Goal: Task Accomplishment & Management: Use online tool/utility

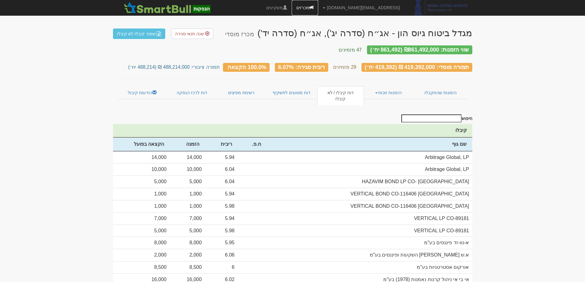
click at [318, 3] on link "מכרזים" at bounding box center [305, 7] width 26 height 15
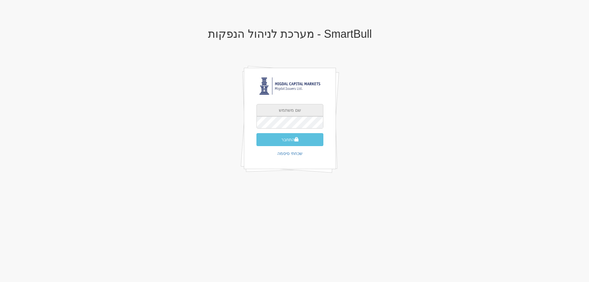
click at [301, 111] on input "text" at bounding box center [290, 110] width 67 height 12
type input "omryi@msh.co.il"
click at [285, 137] on button "התחבר" at bounding box center [290, 139] width 67 height 13
click at [301, 109] on input "text" at bounding box center [290, 110] width 67 height 12
type input "[EMAIL_ADDRESS][DOMAIN_NAME]"
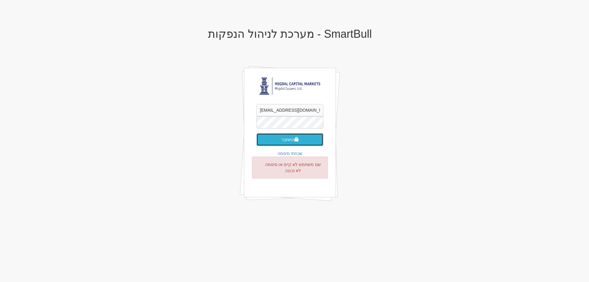
click at [262, 141] on button "התחבר" at bounding box center [290, 139] width 67 height 13
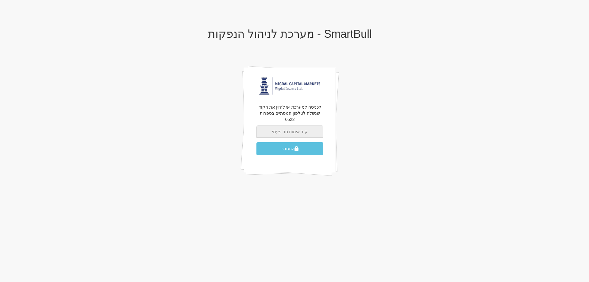
click at [306, 126] on input "text" at bounding box center [290, 132] width 67 height 12
type input "706496"
click at [289, 145] on button "התחבר" at bounding box center [290, 148] width 67 height 13
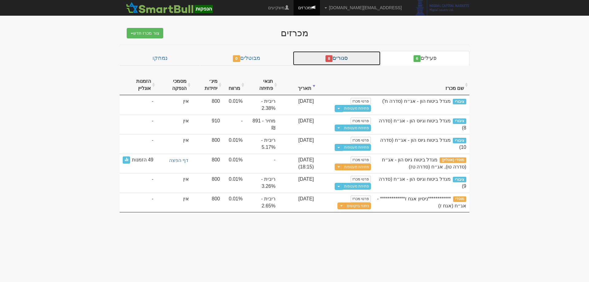
click at [353, 56] on link "סגורים 8" at bounding box center [337, 58] width 88 height 15
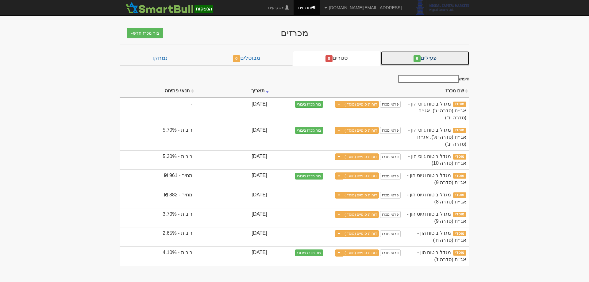
click at [390, 61] on link "פעילים 6" at bounding box center [425, 58] width 89 height 15
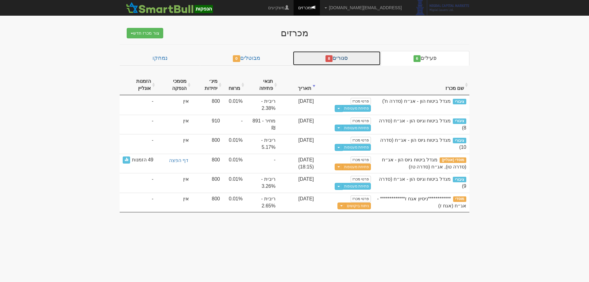
click at [362, 56] on link "סגורים 8" at bounding box center [337, 58] width 88 height 15
click at [344, 60] on link "סגורים 8" at bounding box center [337, 58] width 88 height 15
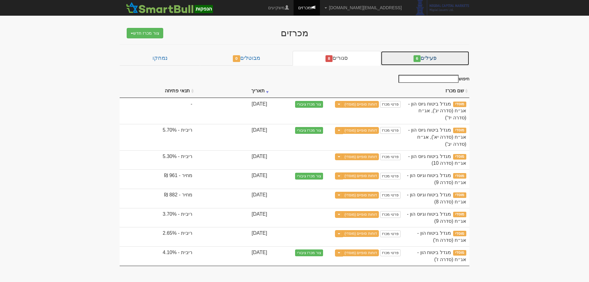
click at [394, 61] on link "פעילים 6" at bounding box center [425, 58] width 89 height 15
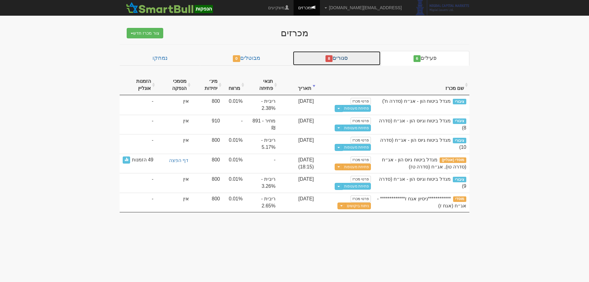
click at [354, 63] on link "סגורים 8" at bounding box center [337, 58] width 88 height 15
click at [333, 62] on link "סגורים 8" at bounding box center [337, 58] width 88 height 15
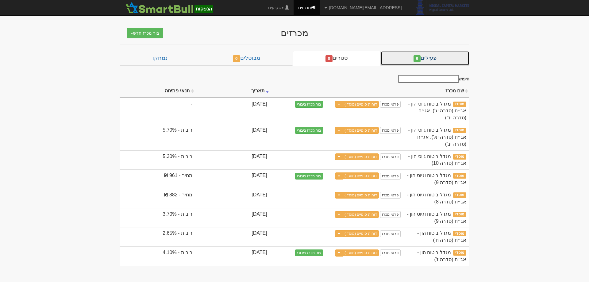
click at [436, 59] on link "פעילים 6" at bounding box center [425, 58] width 89 height 15
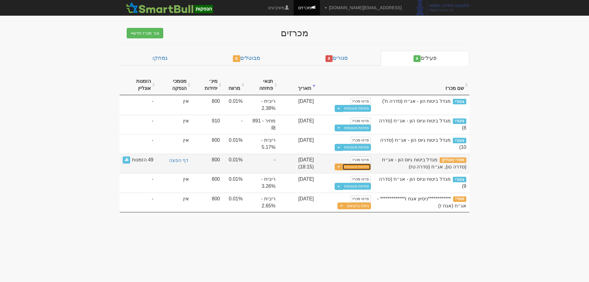
click at [358, 167] on link "פתיחת מעטפות" at bounding box center [357, 167] width 29 height 7
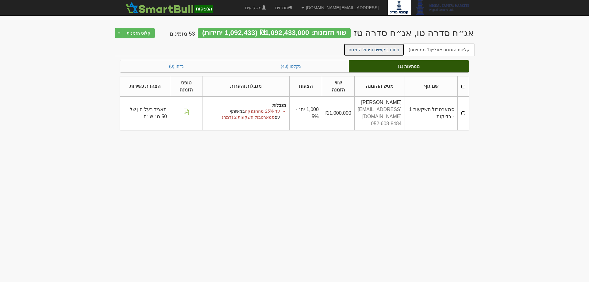
click at [374, 51] on link "ניתוח ביקושים וניהול הזמנות" at bounding box center [374, 49] width 61 height 13
click at [391, 50] on link "ניתוח ביקושים וניהול הזמנות" at bounding box center [374, 49] width 61 height 13
click at [387, 52] on link "ניתוח ביקושים וניהול הזמנות" at bounding box center [374, 49] width 61 height 13
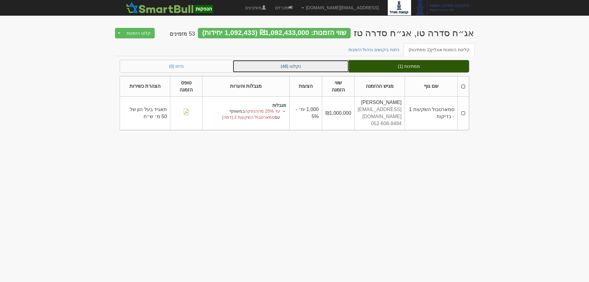
click at [329, 68] on link "נקלטו (48)" at bounding box center [291, 66] width 116 height 12
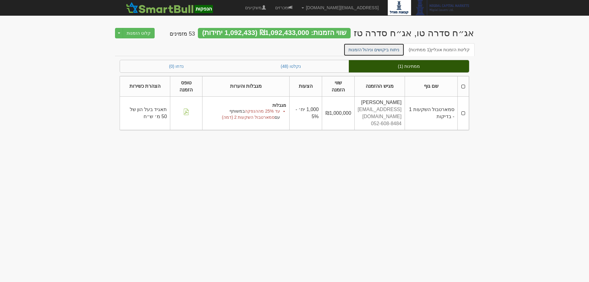
click at [376, 50] on link "ניתוח ביקושים וניהול הזמנות" at bounding box center [374, 49] width 61 height 13
click at [420, 50] on span "(1 ממתינות)" at bounding box center [420, 49] width 22 height 5
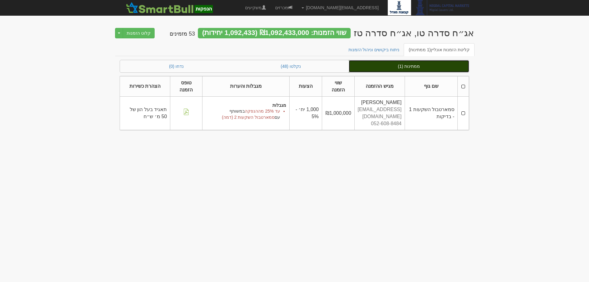
click at [427, 66] on link "ממתינות (1)" at bounding box center [409, 66] width 120 height 12
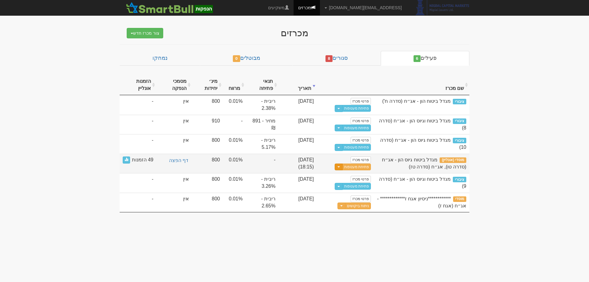
click at [341, 168] on button "Toggle Dropdown" at bounding box center [339, 167] width 8 height 7
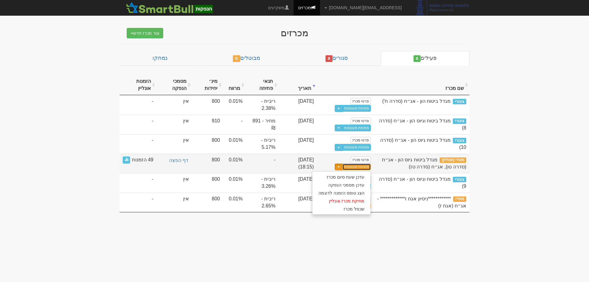
click at [357, 165] on link "פתיחת מעטפות" at bounding box center [357, 167] width 29 height 7
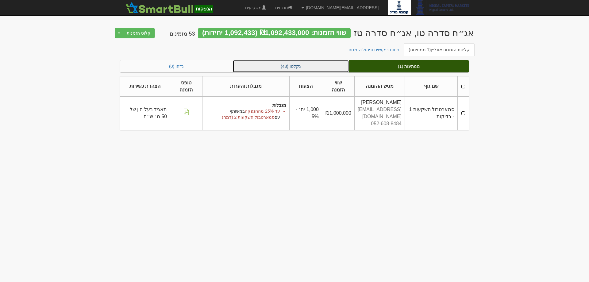
click at [289, 63] on link "נקלטו (48)" at bounding box center [291, 66] width 116 height 12
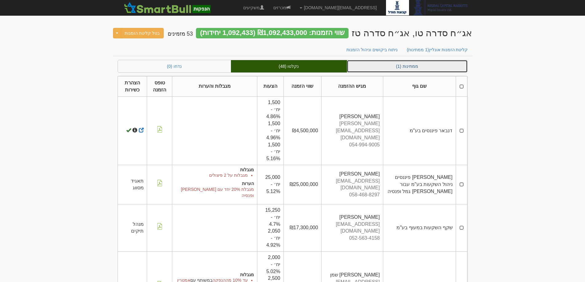
click at [422, 65] on link "ממתינות (1)" at bounding box center [407, 66] width 120 height 12
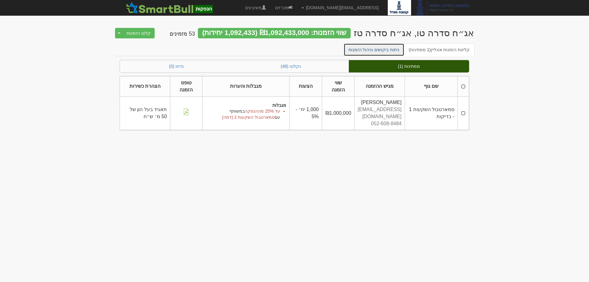
click at [390, 52] on link "ניתוח ביקושים וניהול הזמנות" at bounding box center [374, 49] width 61 height 13
click at [386, 49] on link "ניתוח ביקושים וניהול הזמנות" at bounding box center [374, 49] width 61 height 13
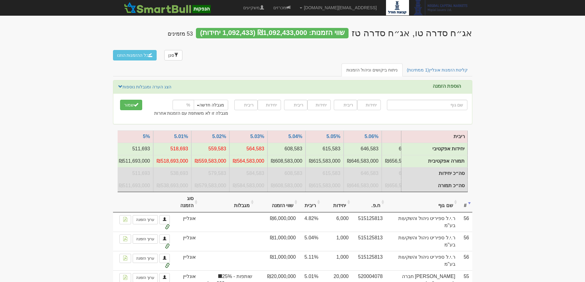
scroll to position [0, -540]
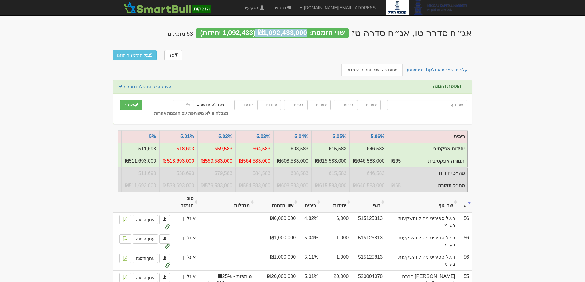
drag, startPoint x: 270, startPoint y: 32, endPoint x: 320, endPoint y: 34, distance: 50.1
click at [320, 34] on div "שווי הזמנות: ₪1,092,433,000 (1,092,433 יחידות)" at bounding box center [272, 33] width 153 height 10
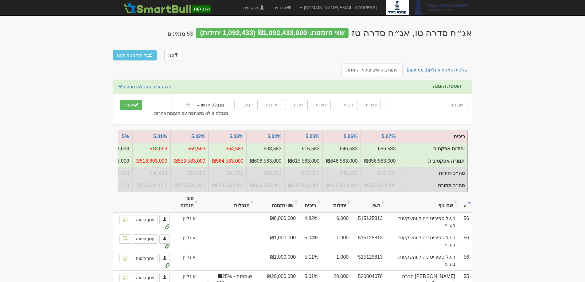
drag, startPoint x: 340, startPoint y: 37, endPoint x: 343, endPoint y: 50, distance: 13.1
click at [340, 45] on div "אג״ח סדרה טו, אג״ח סדרה טז שווי הזמנות: ₪1,092,433,000 (1,092,433 יחידות) 53 מז…" at bounding box center [292, 43] width 359 height 42
drag, startPoint x: 431, startPoint y: 47, endPoint x: 427, endPoint y: 50, distance: 5.3
click at [430, 47] on div "אג״ח סדרה טו, אג״ח סדרה טז שווי הזמנות: ₪1,092,433,000 (1,092,433 יחידות) 53 מז…" at bounding box center [292, 43] width 359 height 42
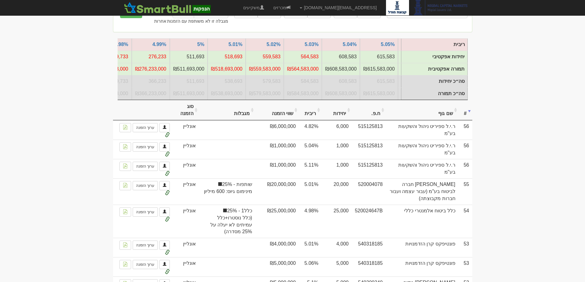
scroll to position [0, -595]
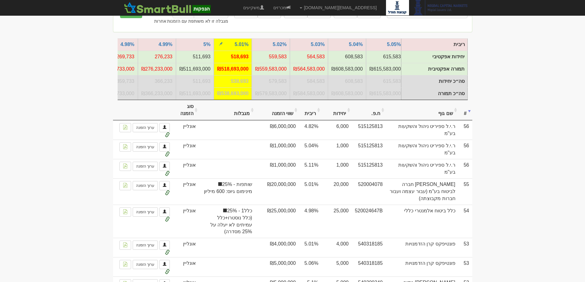
drag, startPoint x: 232, startPoint y: 58, endPoint x: 243, endPoint y: 57, distance: 11.1
click at [243, 57] on td "518,693" at bounding box center [233, 57] width 38 height 12
drag, startPoint x: 229, startPoint y: 83, endPoint x: 239, endPoint y: 82, distance: 10.3
click at [239, 82] on td "538,693" at bounding box center [233, 81] width 38 height 12
click at [237, 55] on td "518,693" at bounding box center [233, 57] width 38 height 12
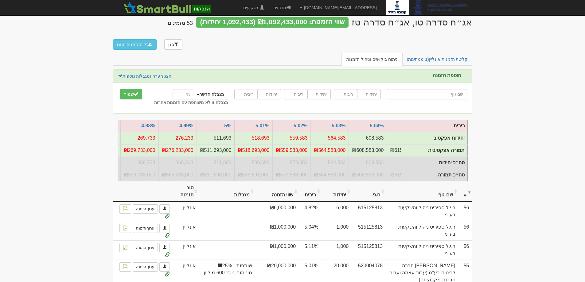
scroll to position [0, 0]
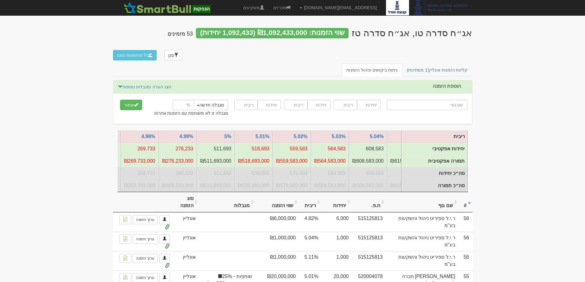
drag, startPoint x: 177, startPoint y: 32, endPoint x: 184, endPoint y: 32, distance: 6.4
click at [184, 32] on div "אג״ח סדרה טו, אג״ח סדרה טז שווי הזמנות: ₪1,092,433,000 (1,092,433 יחידות) 53 מז…" at bounding box center [292, 43] width 359 height 42
click at [184, 32] on h4 "53 מזמינים" at bounding box center [180, 34] width 25 height 6
click at [153, 31] on div "אג״ח סדרה טו, אג״ח סדרה טז שווי הזמנות: ₪1,092,433,000 (1,092,433 יחידות) 53 מז…" at bounding box center [292, 43] width 359 height 42
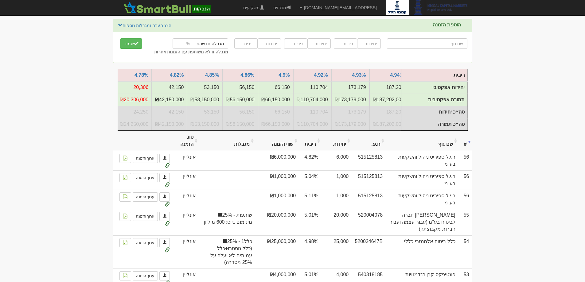
scroll to position [0, -1052]
click at [340, 147] on th "יחידות" at bounding box center [336, 141] width 30 height 21
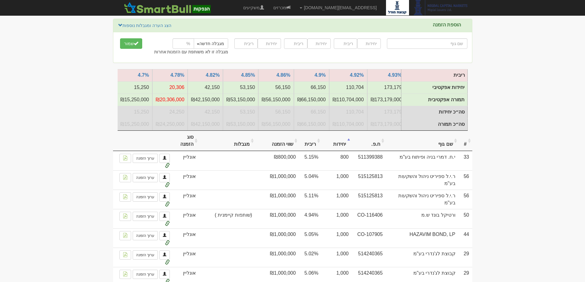
click at [342, 151] on th "יחידות" at bounding box center [336, 141] width 30 height 21
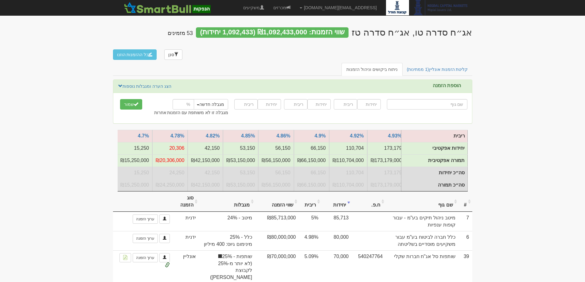
scroll to position [0, 0]
click at [316, 208] on th "ריבית" at bounding box center [310, 202] width 23 height 21
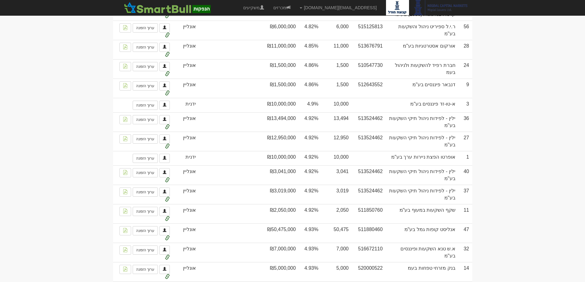
scroll to position [252, 0]
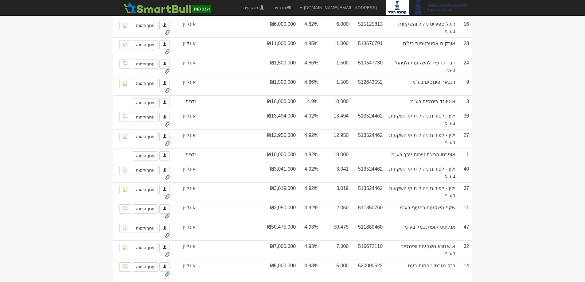
drag, startPoint x: 588, startPoint y: 29, endPoint x: 562, endPoint y: 29, distance: 26.1
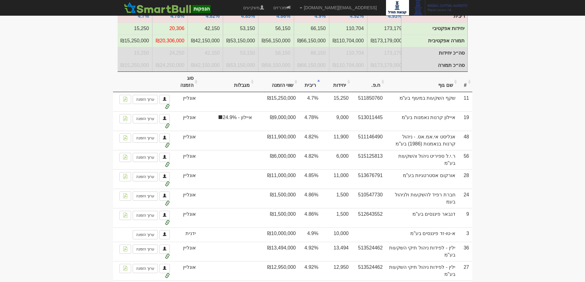
click at [349, 85] on th "יחידות" at bounding box center [336, 82] width 30 height 21
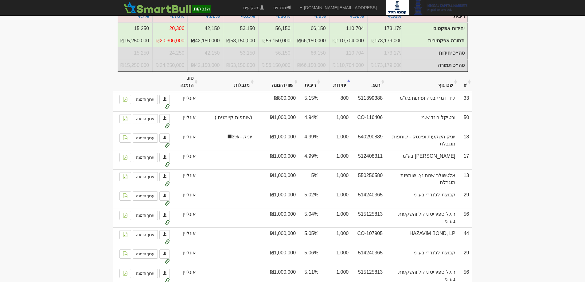
click at [320, 85] on th "ריבית" at bounding box center [310, 82] width 23 height 21
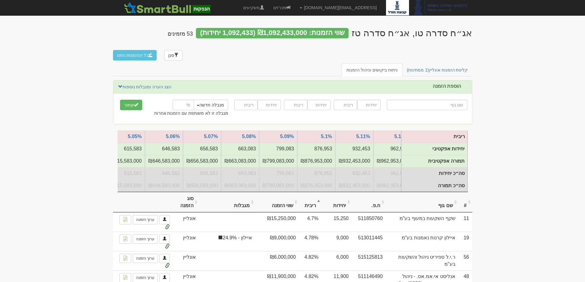
scroll to position [0, -337]
drag, startPoint x: 173, startPoint y: 194, endPoint x: 544, endPoint y: 194, distance: 371.1
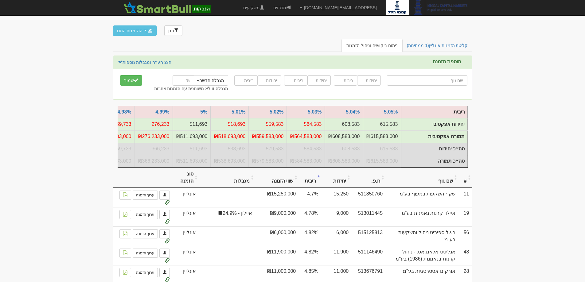
scroll to position [0, 0]
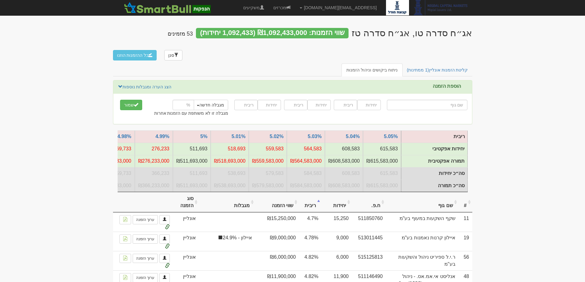
drag, startPoint x: 274, startPoint y: 29, endPoint x: 278, endPoint y: 29, distance: 4.6
click at [278, 29] on div "שווי הזמנות: ₪1,092,433,000 (1,092,433 יחידות)" at bounding box center [272, 33] width 153 height 10
click at [287, 41] on div "אג״ח סדרה טו, אג״ח סדרה טז שווי הזמנות: ₪1,092,433,000 (1,092,433 יחידות) 53 מז…" at bounding box center [292, 43] width 359 height 42
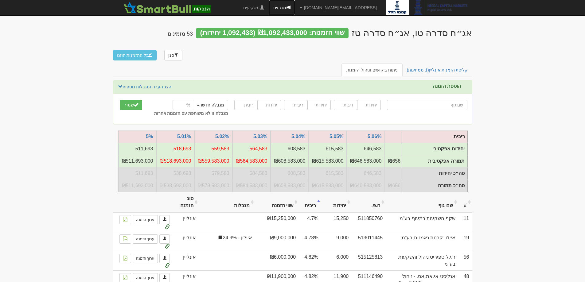
click at [295, 8] on link "מכרזים" at bounding box center [282, 7] width 26 height 15
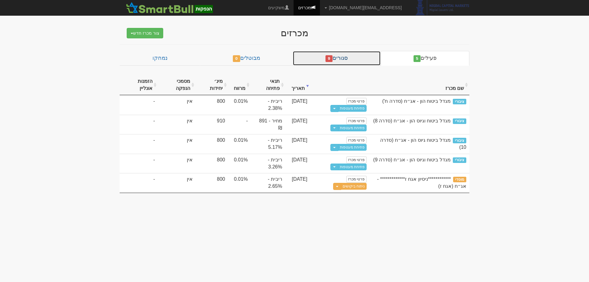
click at [327, 58] on link "סגורים 9" at bounding box center [337, 58] width 88 height 15
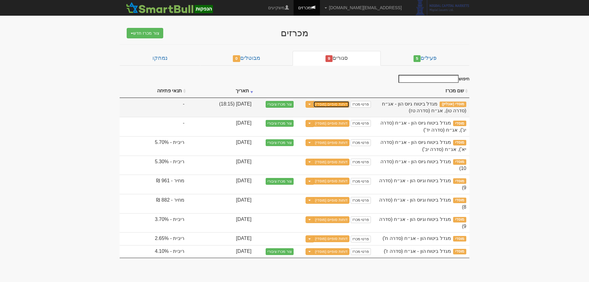
click at [331, 106] on link "דוחות סופיים (מוסדי)" at bounding box center [331, 104] width 36 height 7
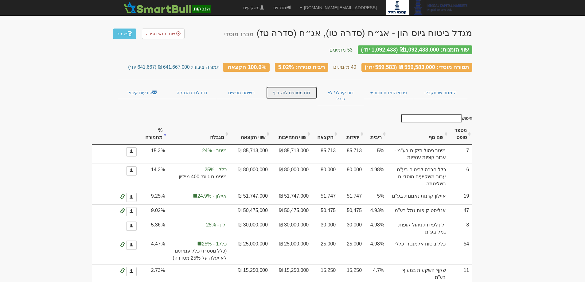
click at [283, 86] on link "דוח מסווגים לתשקיף" at bounding box center [291, 92] width 51 height 13
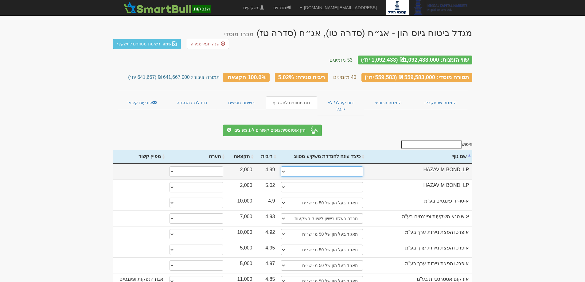
click at [281, 166] on select "תאגיד מסווג חתם / מפיץ חברת ביטוח תאגיד בעל הון של 50 מ׳ ש׳׳ח קופת גמל / קרן פנ…" at bounding box center [322, 171] width 82 height 10
select select "תאגיד בעל הון של 50 מ׳ ש׳׳ח"
click at [281, 166] on select "תאגיד מסווג חתם / מפיץ חברת ביטוח תאגיד בעל הון של 50 מ׳ ש׳׳ח קופת גמל / קרן פנ…" at bounding box center [322, 171] width 82 height 10
select select "תאגיד בעל הון של 50 מ׳ ש׳׳ח"
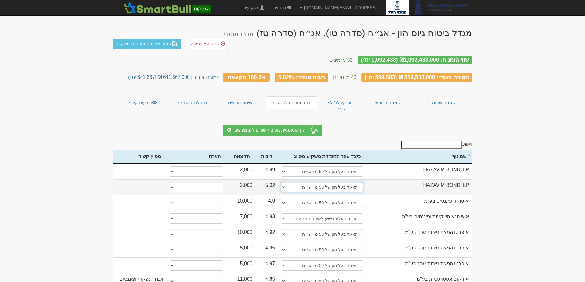
click at [305, 182] on select "תאגיד מסווג חתם / מפיץ חברת ביטוח תאגיד בעל הון של 50 מ׳ ש׳׳ח קופת גמל / קרן פנ…" at bounding box center [322, 187] width 82 height 10
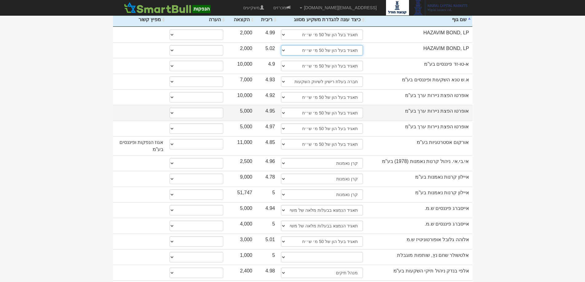
scroll to position [215, 0]
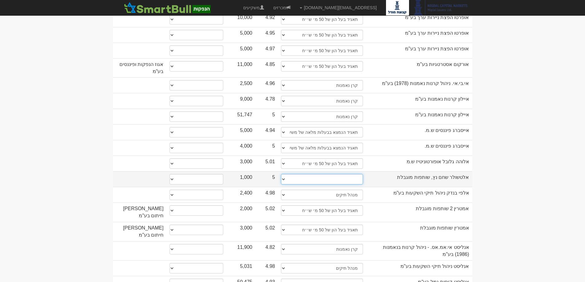
click at [285, 174] on select "תאגיד מסווג חתם / מפיץ חברת ביטוח תאגיד בעל הון של 50 מ׳ ש׳׳ח קופת גמל / קרן פנ…" at bounding box center [322, 179] width 82 height 10
click at [286, 174] on select "תאגיד מסווג חתם / מפיץ חברת ביטוח תאגיד בעל הון של 50 מ׳ ש׳׳ח קופת גמל / קרן פנ…" at bounding box center [322, 179] width 82 height 10
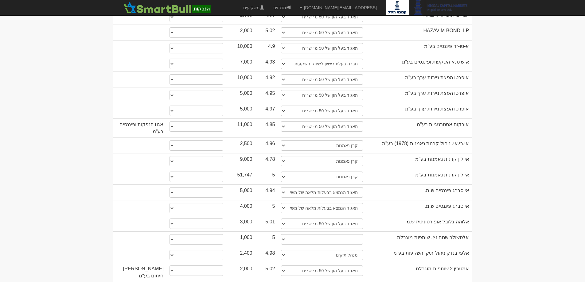
scroll to position [184, 0]
